Goal: Check status: Check status

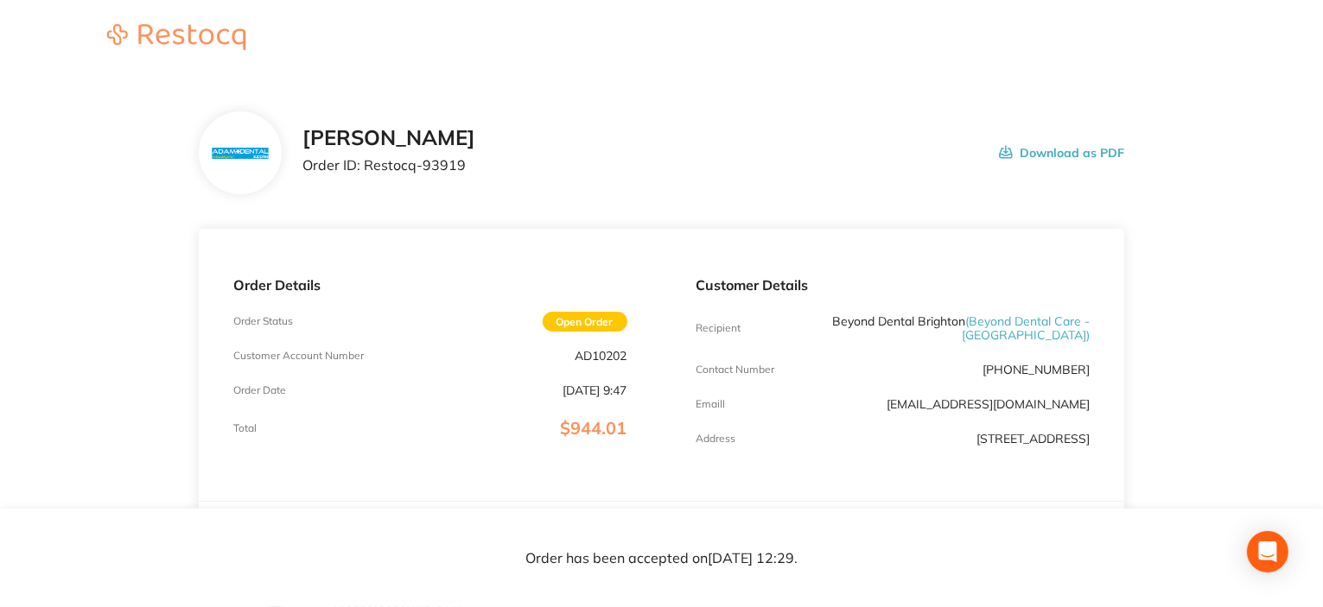
click at [780, 383] on div "Customer Details Recipient Beyond Dental Brighton ( Beyond Dental Care - [GEOGR…" at bounding box center [893, 365] width 463 height 272
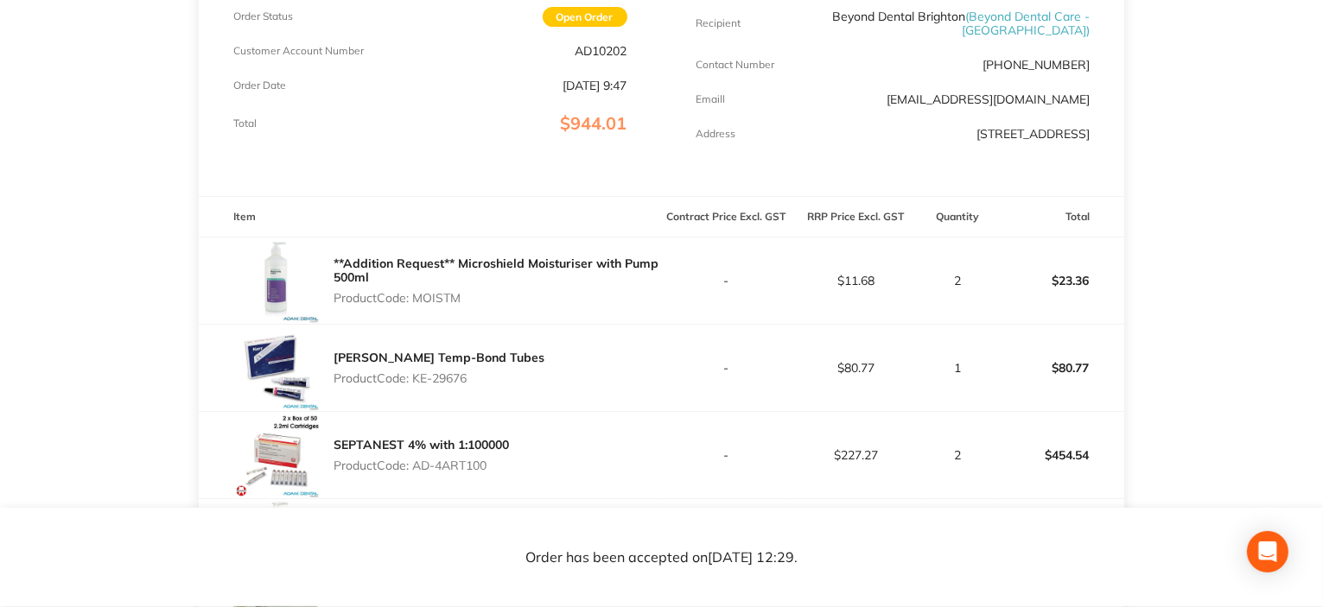
scroll to position [259, 0]
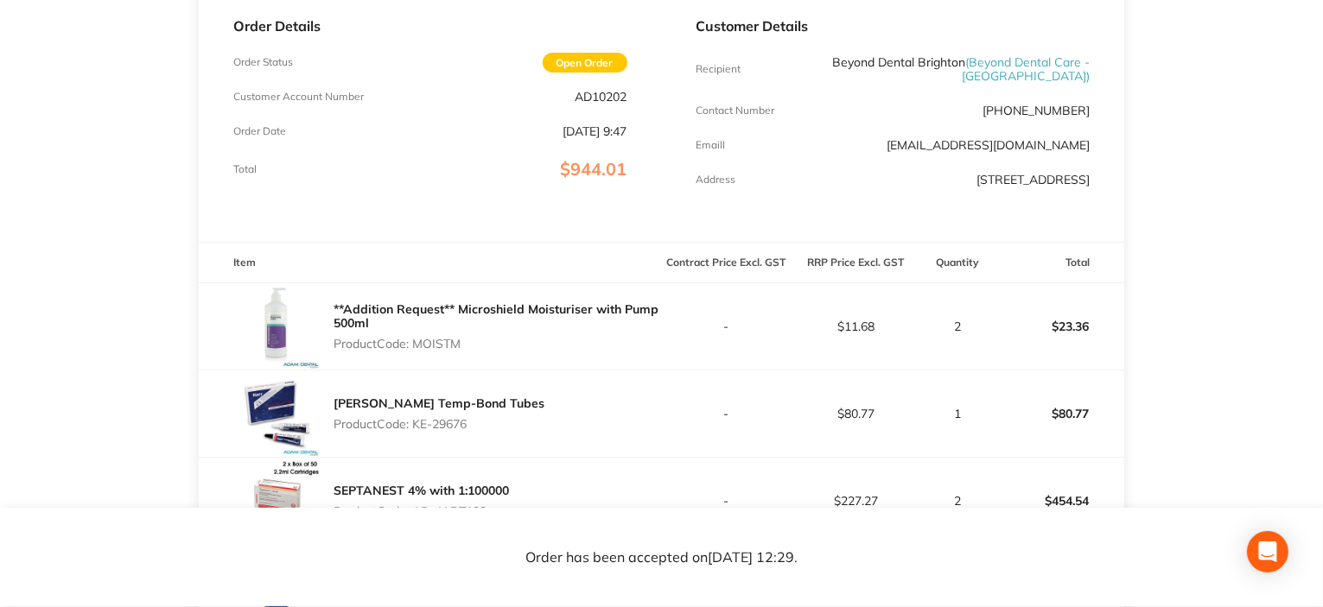
click at [603, 96] on p "AD10202" at bounding box center [601, 97] width 52 height 14
copy p "AD10202"
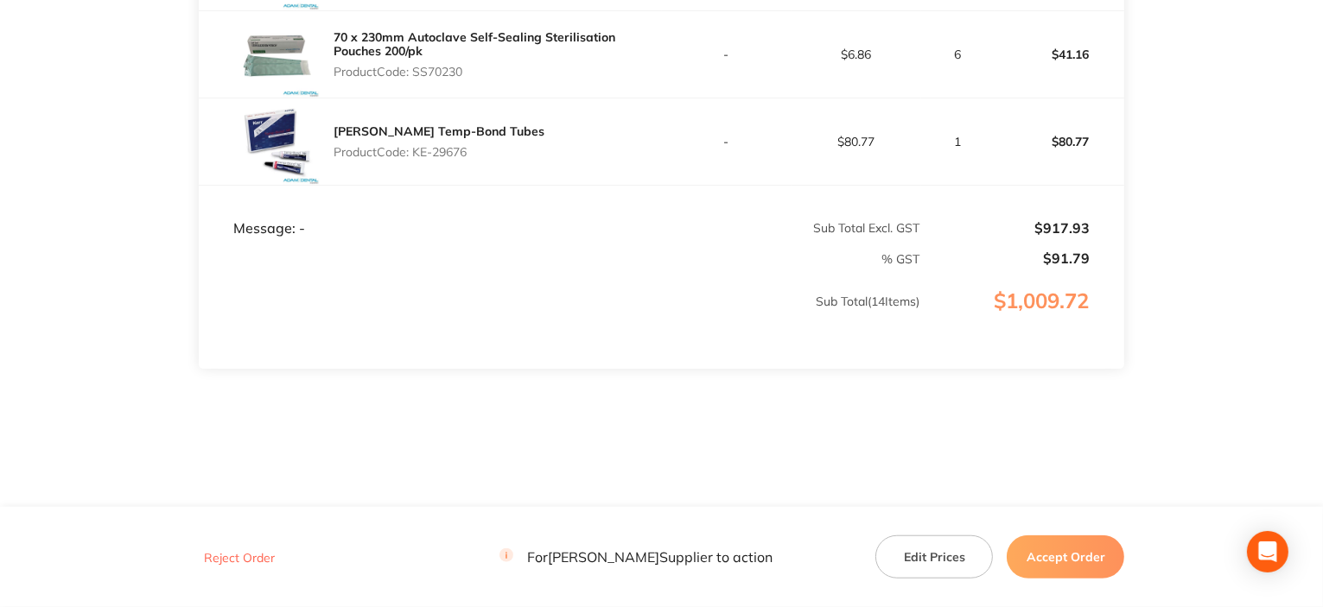
scroll to position [1589, 0]
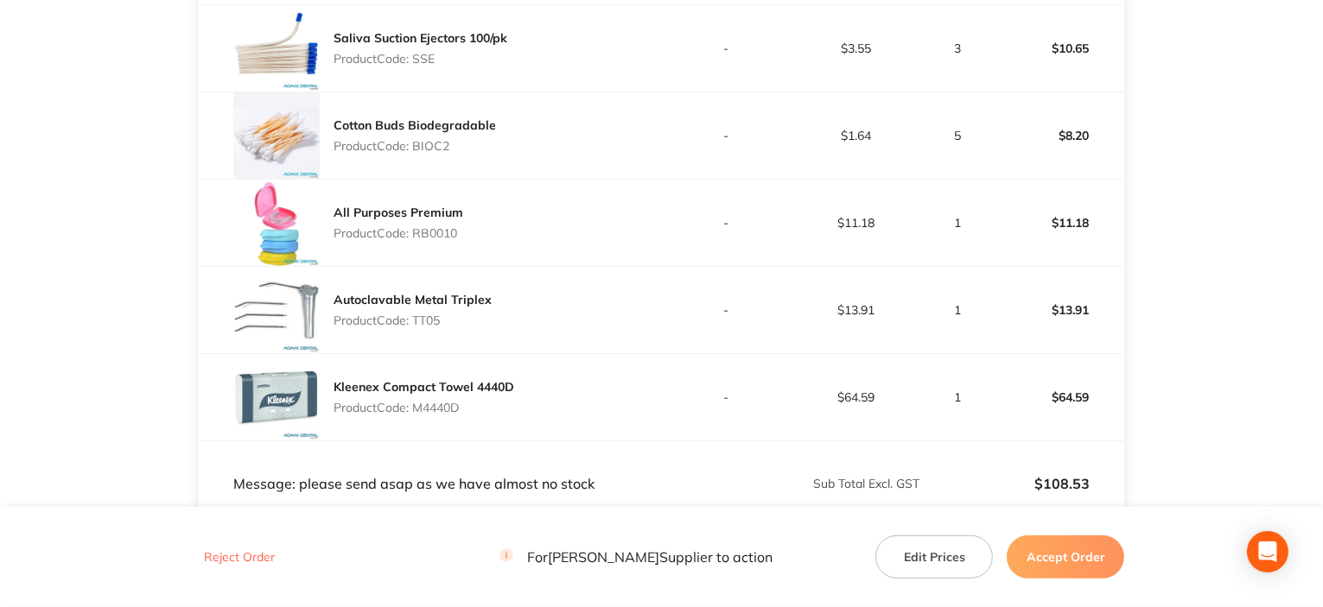
scroll to position [432, 0]
